Goal: Obtain resource: Download file/media

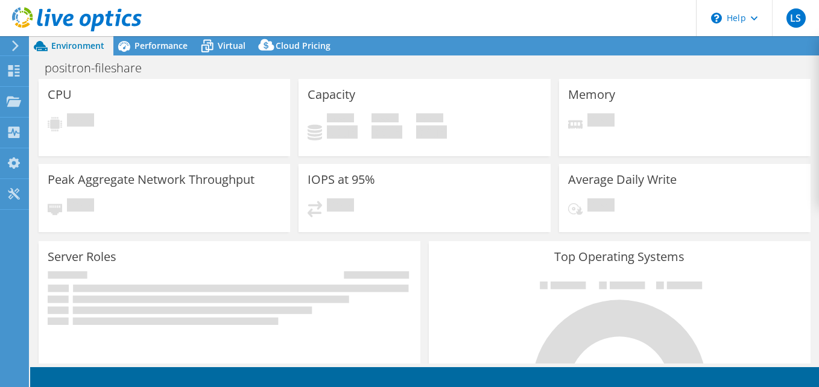
select select "USD"
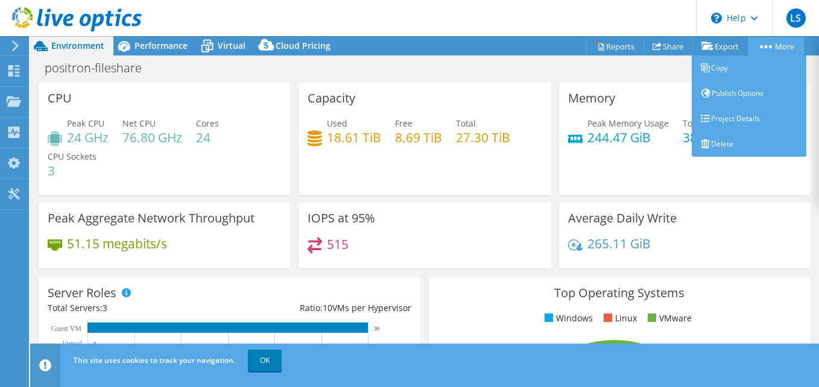
click at [765, 47] on circle at bounding box center [766, 46] width 3 height 3
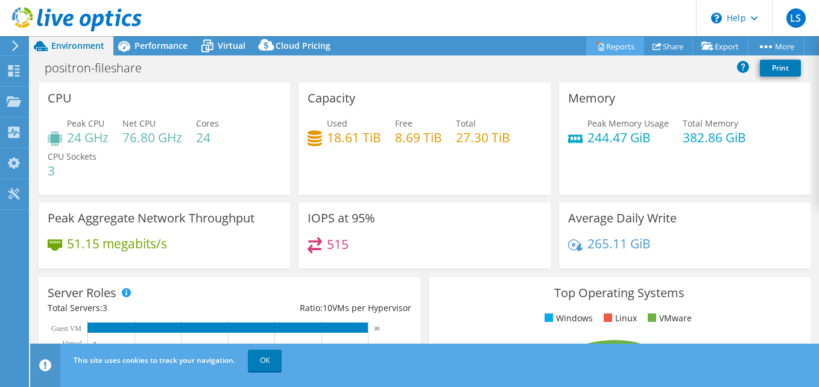
click at [624, 50] on link "Reports" at bounding box center [615, 46] width 58 height 19
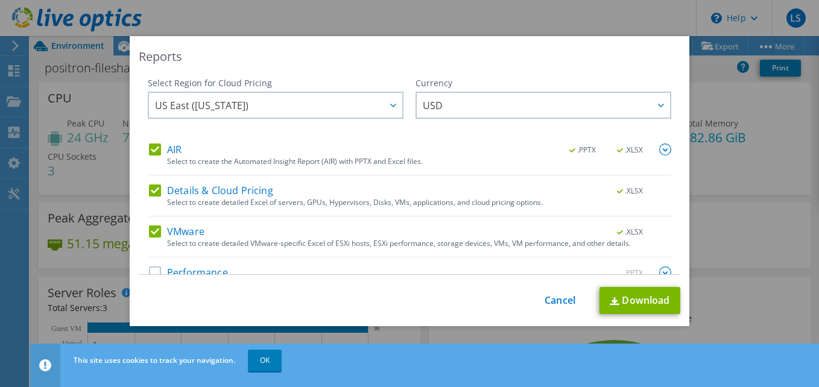
scroll to position [24, 0]
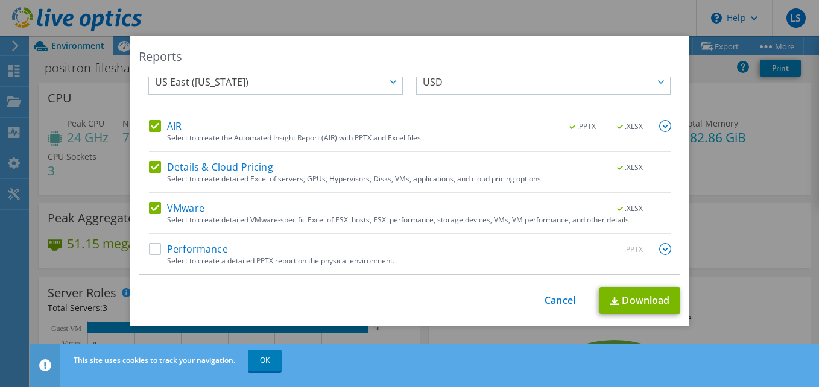
click at [659, 125] on img at bounding box center [665, 126] width 12 height 12
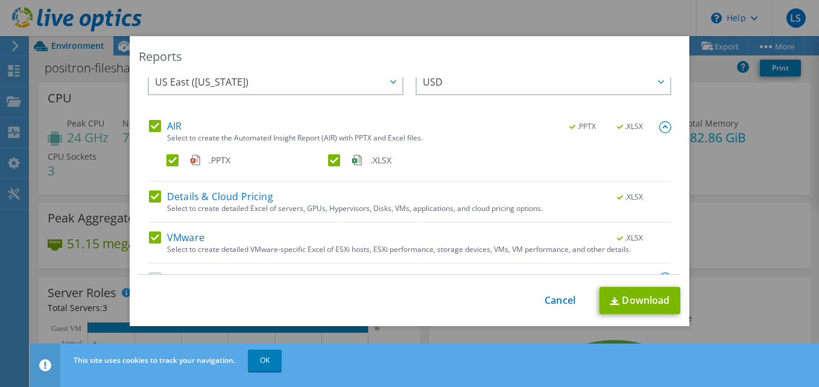
click at [659, 125] on img at bounding box center [665, 127] width 12 height 12
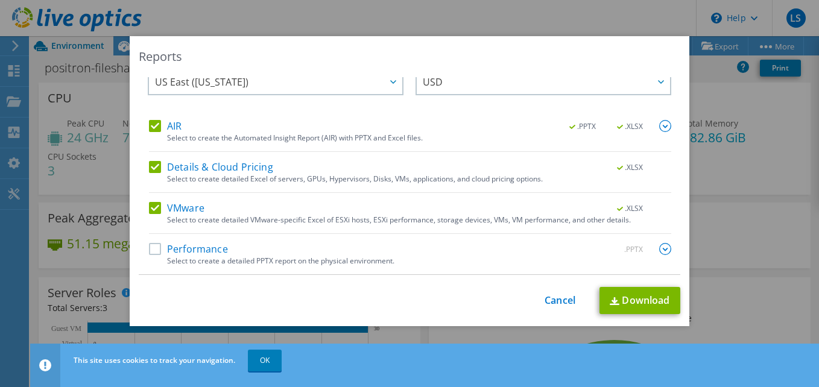
click at [659, 250] on img at bounding box center [665, 249] width 12 height 12
click at [659, 250] on img at bounding box center [665, 250] width 12 height 12
click at [188, 210] on label "VMware" at bounding box center [176, 208] width 55 height 12
click at [0, 0] on input "VMware" at bounding box center [0, 0] width 0 height 0
click at [160, 207] on label "VMware" at bounding box center [176, 208] width 55 height 12
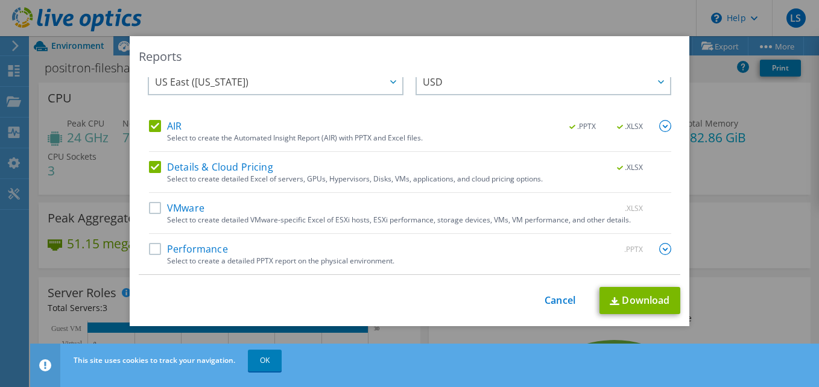
click at [0, 0] on input "VMware" at bounding box center [0, 0] width 0 height 0
click at [620, 209] on span ".XLSX" at bounding box center [630, 208] width 45 height 8
drag, startPoint x: 292, startPoint y: 221, endPoint x: 304, endPoint y: 219, distance: 11.6
click at [293, 221] on div "Select to create detailed VMware-specific Excel of ESXi hosts, ESXi performance…" at bounding box center [419, 220] width 504 height 8
click at [659, 127] on img at bounding box center [665, 126] width 12 height 12
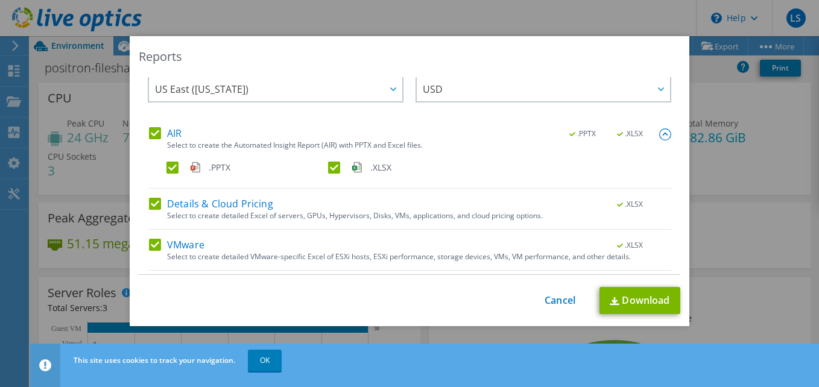
scroll to position [0, 0]
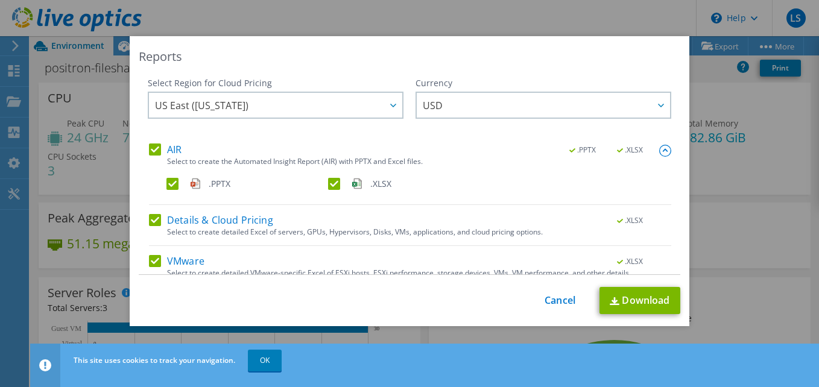
click at [353, 184] on img at bounding box center [357, 183] width 10 height 13
click at [0, 0] on input ".XLSX" at bounding box center [0, 0] width 0 height 0
click at [335, 185] on label ".XLSX" at bounding box center [407, 184] width 159 height 12
click at [0, 0] on input ".XLSX" at bounding box center [0, 0] width 0 height 0
click at [636, 303] on link "Download" at bounding box center [639, 300] width 81 height 27
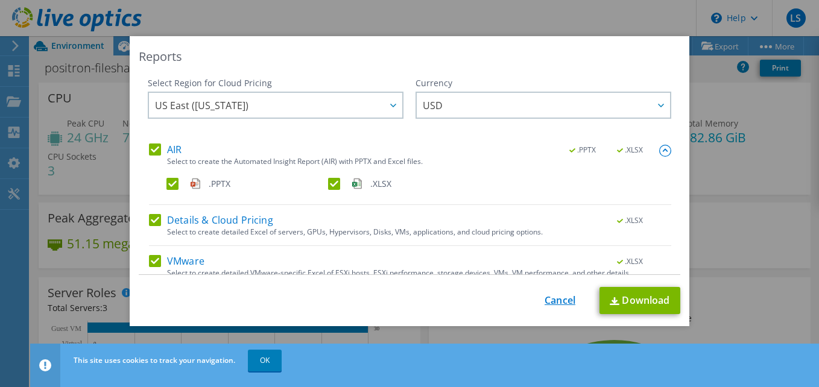
click at [565, 300] on link "Cancel" at bounding box center [560, 300] width 31 height 11
